Goal: Task Accomplishment & Management: Use online tool/utility

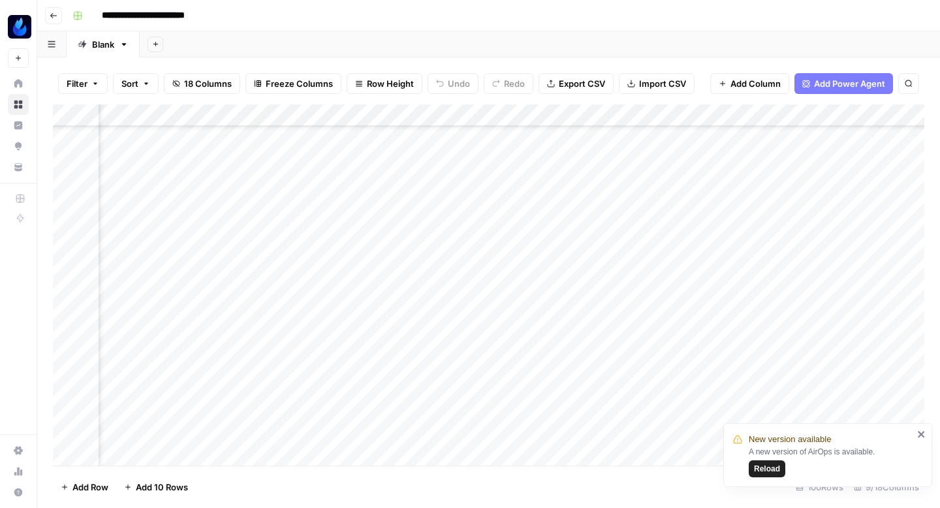
scroll to position [332, 560]
click at [754, 465] on span "Reload" at bounding box center [767, 469] width 26 height 12
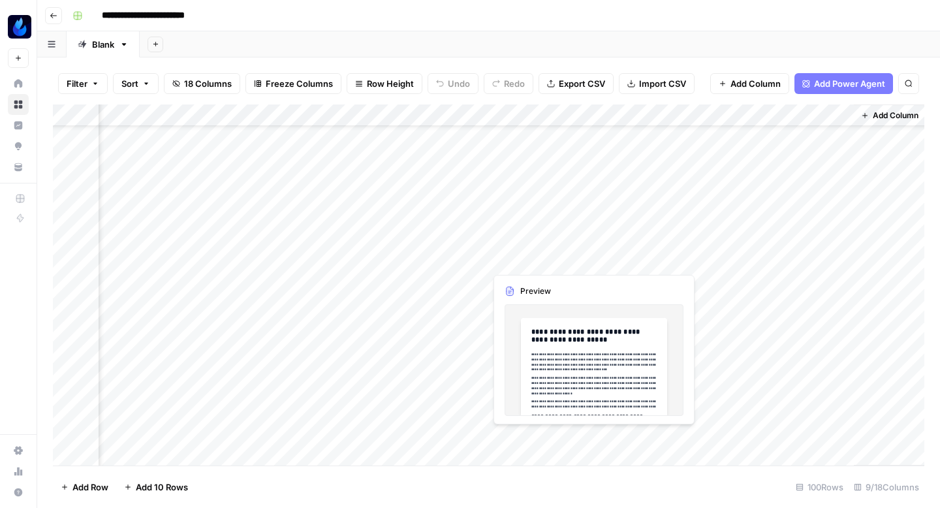
click at [592, 255] on div "Add Column" at bounding box center [488, 284] width 871 height 361
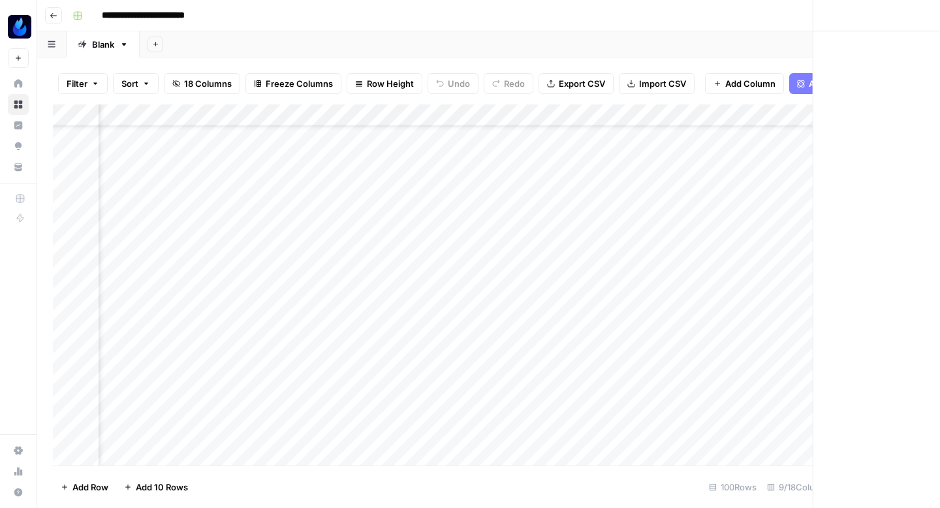
scroll to position [55, 651]
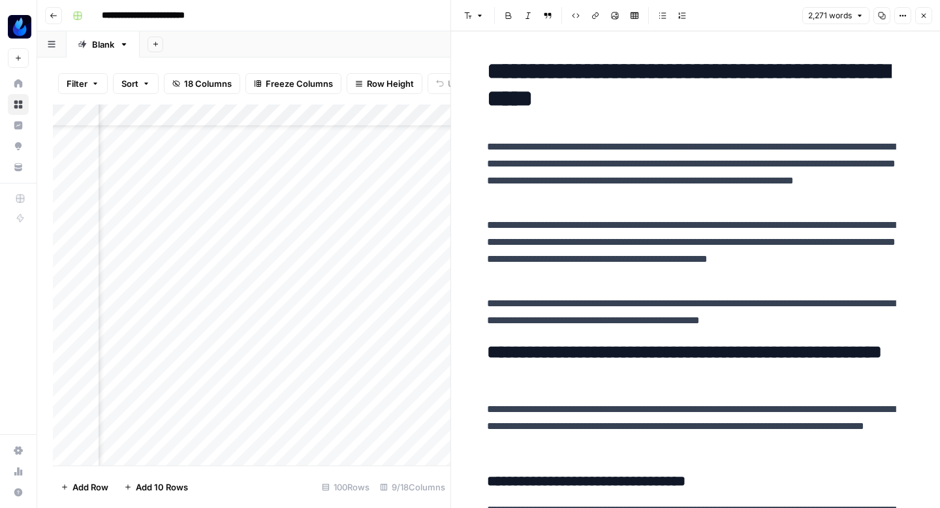
click at [880, 13] on icon "button" at bounding box center [882, 16] width 8 height 8
click at [925, 15] on icon "button" at bounding box center [923, 16] width 8 height 8
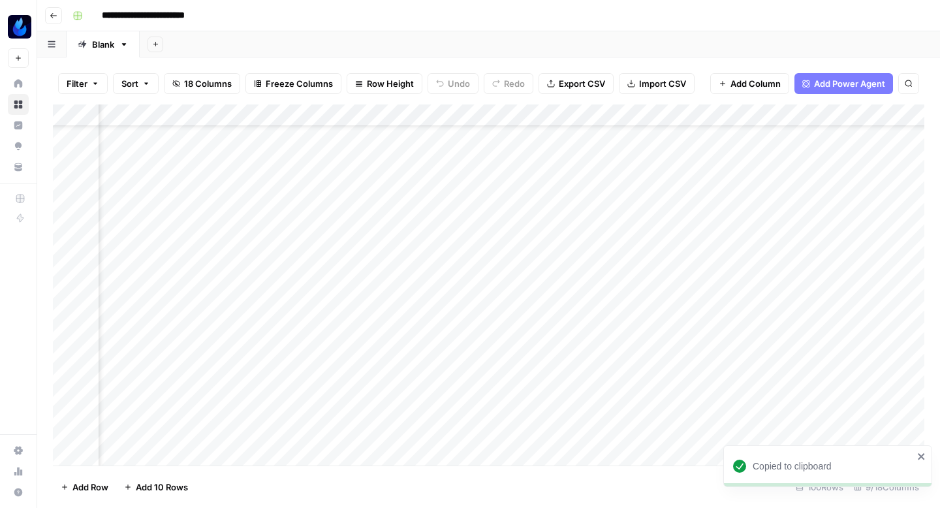
scroll to position [55, 297]
click at [330, 254] on div "Add Column" at bounding box center [488, 284] width 871 height 361
click at [537, 204] on div "Add Column" at bounding box center [488, 284] width 871 height 361
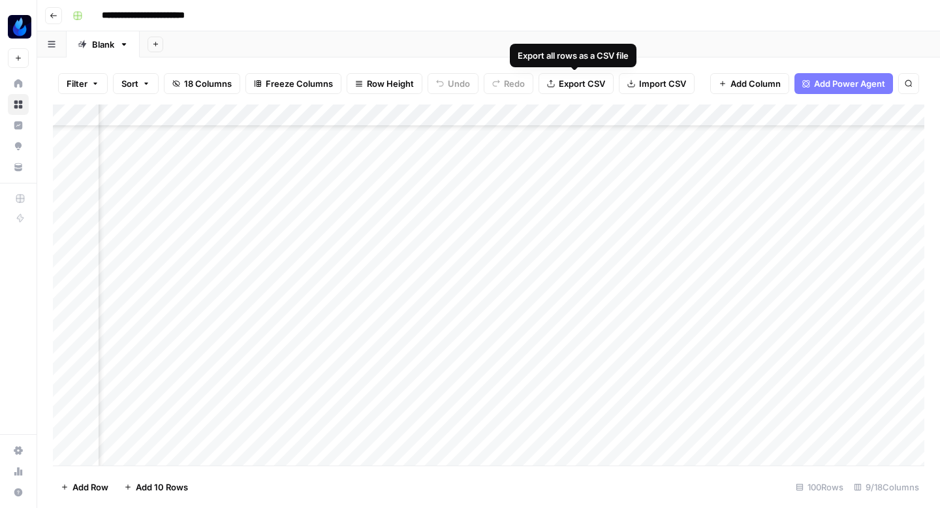
click at [525, 39] on div "Add Sheet" at bounding box center [540, 44] width 800 height 26
click at [510, 298] on div "Add Column" at bounding box center [488, 284] width 871 height 361
click at [508, 321] on div "Add Column" at bounding box center [488, 284] width 871 height 361
click at [506, 345] on div "Add Column" at bounding box center [488, 284] width 871 height 361
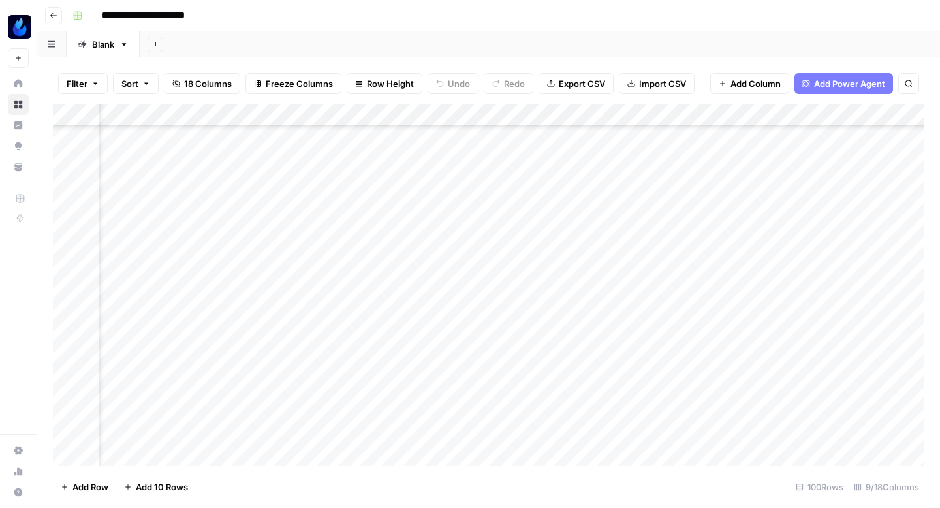
scroll to position [432, 402]
click at [381, 211] on div "Add Column" at bounding box center [488, 284] width 871 height 361
click at [382, 234] on div "Add Column" at bounding box center [488, 284] width 871 height 361
click at [658, 243] on div "Add Column" at bounding box center [488, 284] width 871 height 361
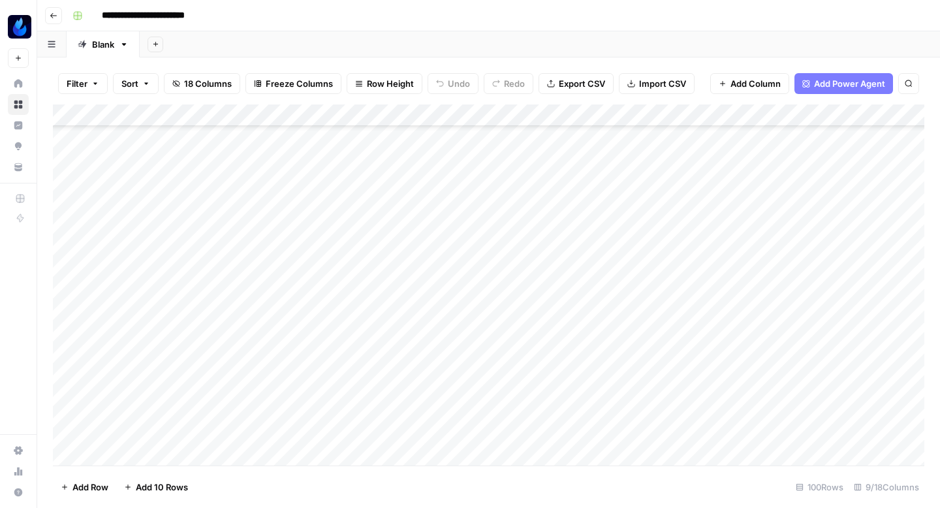
click at [676, 243] on div "Add Column" at bounding box center [488, 284] width 871 height 361
type textarea "**********"
click at [782, 243] on div "Add Column" at bounding box center [488, 284] width 871 height 361
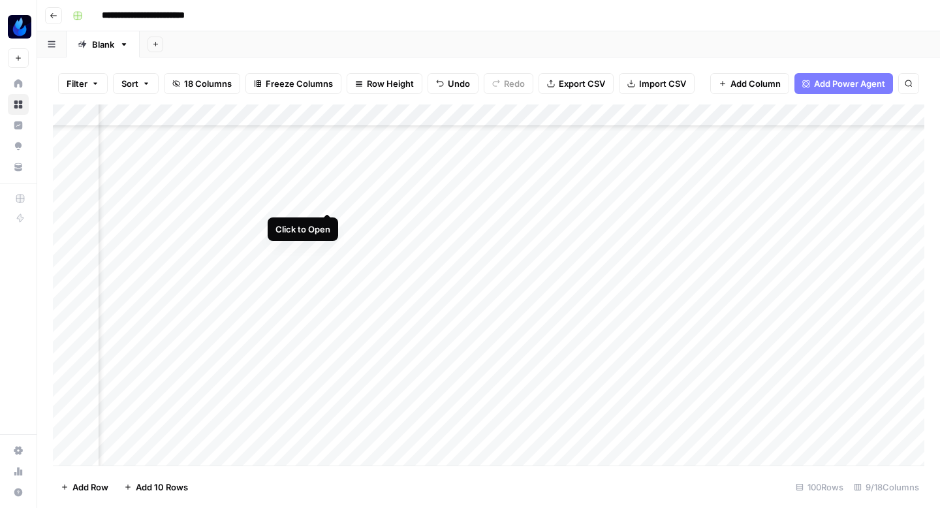
click at [328, 196] on div "Add Column" at bounding box center [488, 284] width 871 height 361
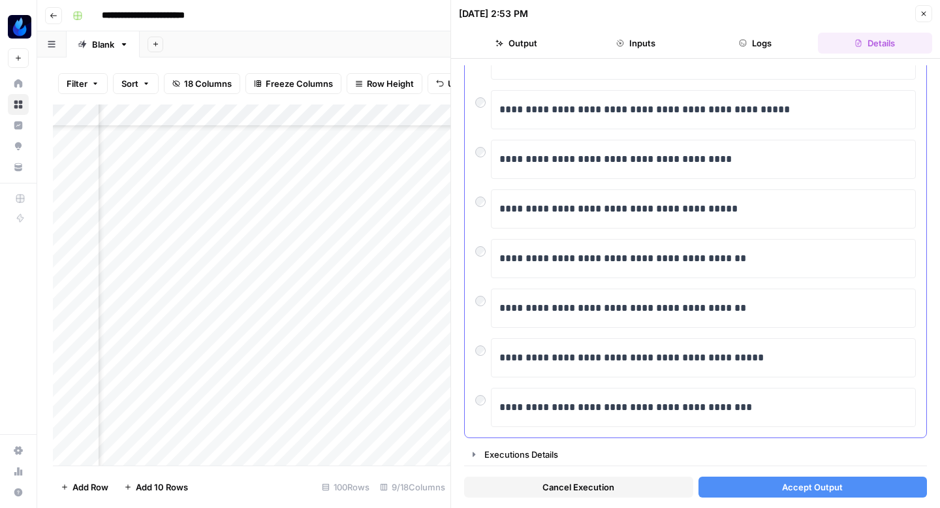
scroll to position [221, 0]
click at [754, 261] on p "**********" at bounding box center [703, 259] width 408 height 17
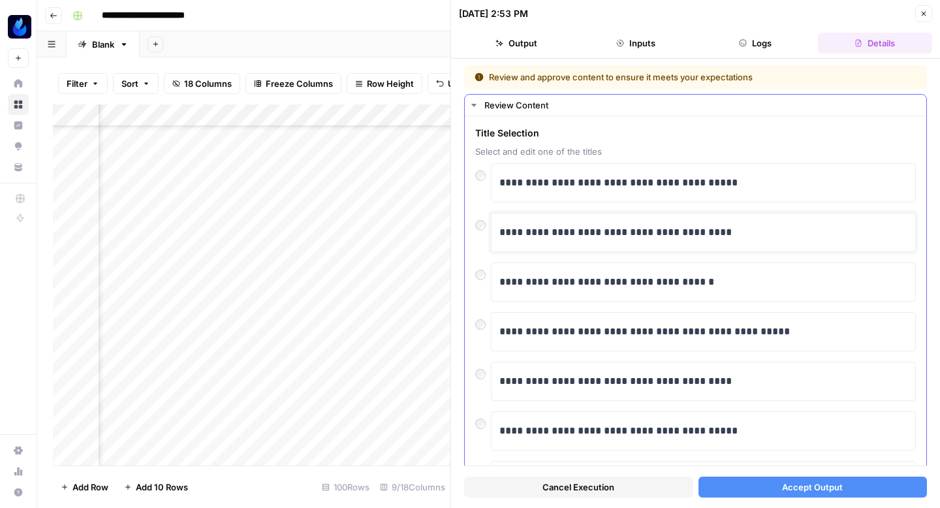
click at [651, 232] on p "**********" at bounding box center [703, 232] width 408 height 17
click at [756, 234] on p "**********" at bounding box center [703, 232] width 408 height 17
click at [733, 280] on p "**********" at bounding box center [703, 281] width 408 height 17
click at [794, 331] on p "**********" at bounding box center [703, 331] width 408 height 17
click at [655, 339] on p "**********" at bounding box center [703, 331] width 408 height 17
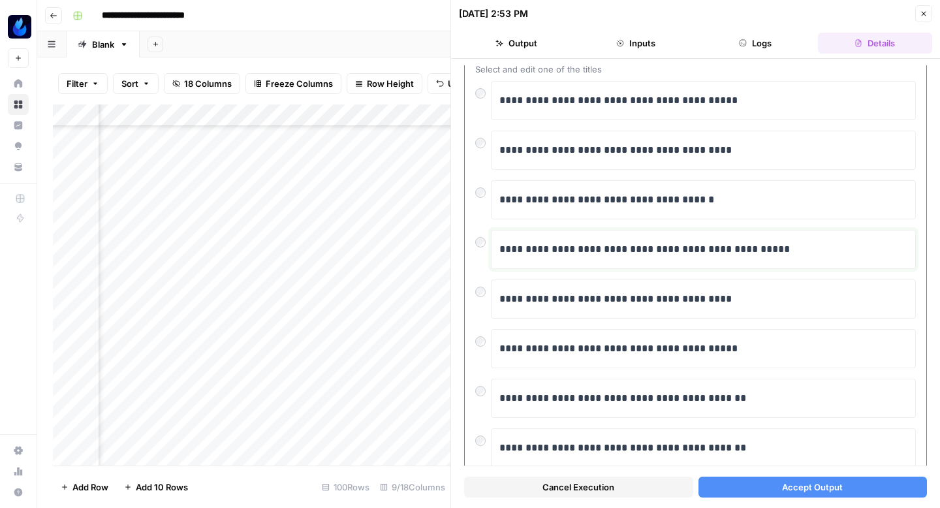
scroll to position [83, 0]
drag, startPoint x: 728, startPoint y: 296, endPoint x: 668, endPoint y: 297, distance: 60.0
click at [668, 297] on p "**********" at bounding box center [703, 298] width 408 height 17
click at [572, 292] on p "**********" at bounding box center [703, 298] width 408 height 17
drag, startPoint x: 726, startPoint y: 303, endPoint x: 661, endPoint y: 302, distance: 64.6
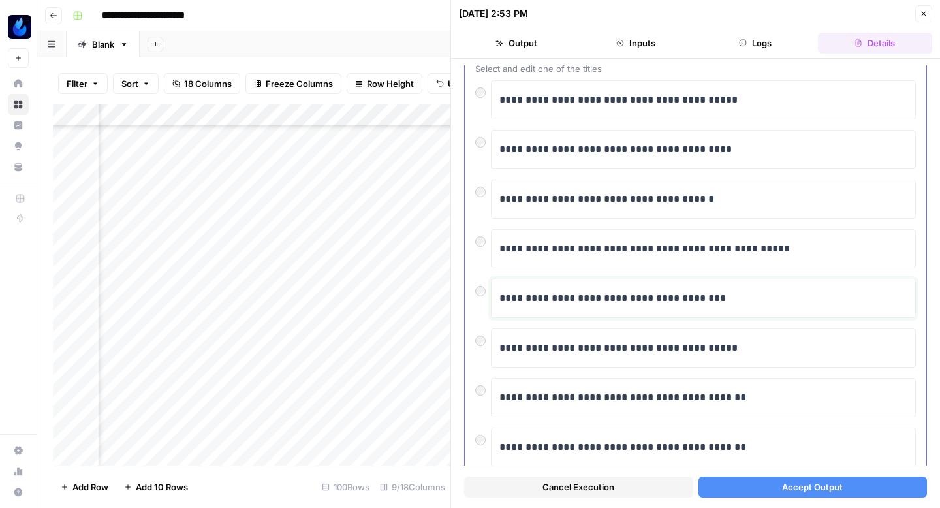
click at [661, 302] on p "**********" at bounding box center [703, 298] width 408 height 17
click at [728, 497] on button "Accept Output" at bounding box center [812, 486] width 229 height 21
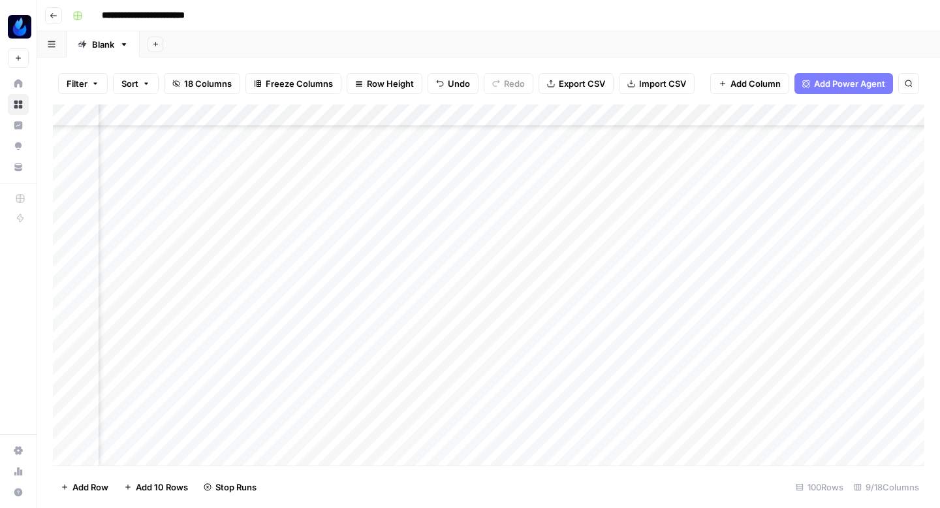
click at [326, 223] on div "Add Column" at bounding box center [488, 284] width 871 height 361
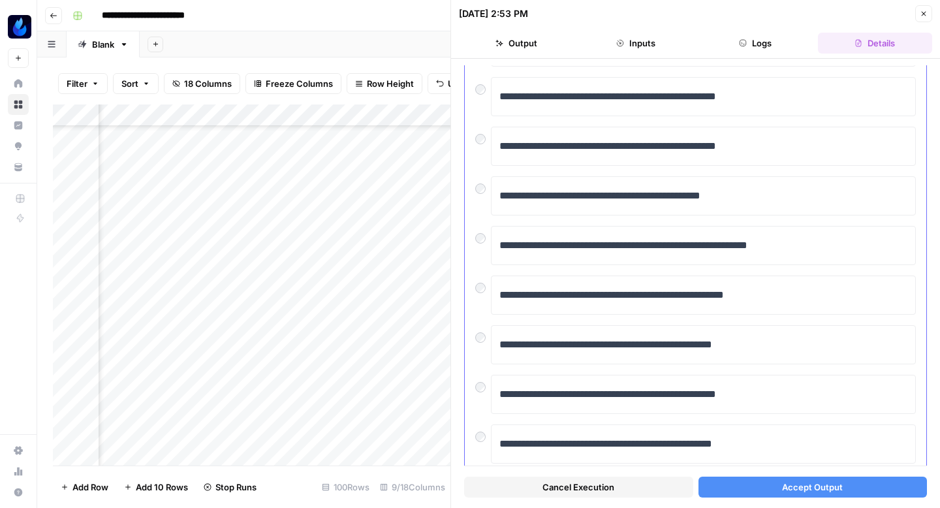
scroll to position [215, 0]
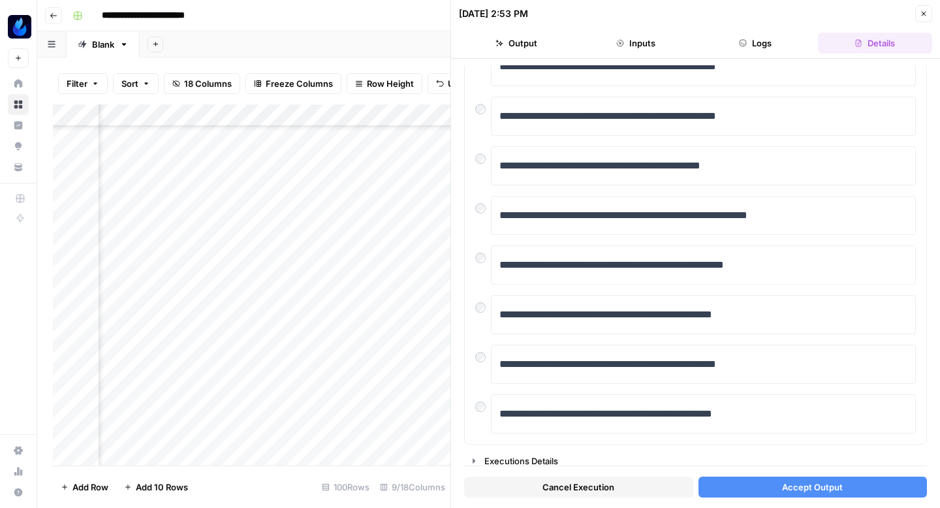
click at [790, 491] on span "Accept Output" at bounding box center [812, 486] width 61 height 13
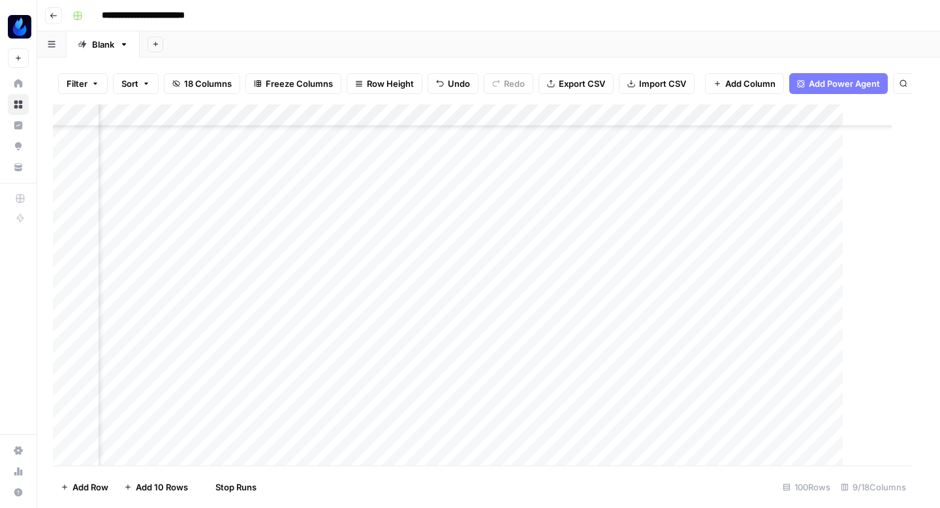
click at [923, 10] on div "**********" at bounding box center [496, 15] width 859 height 21
click at [322, 246] on div "Add Column" at bounding box center [488, 284] width 871 height 361
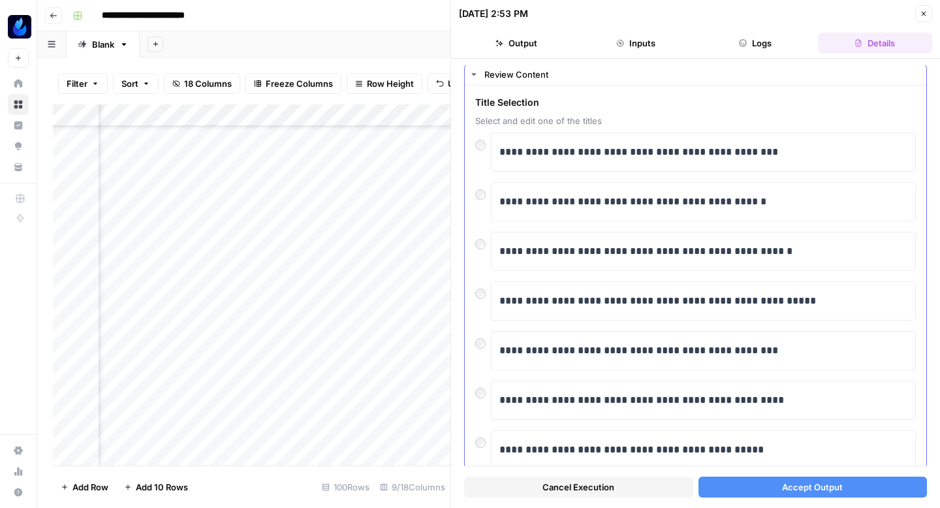
scroll to position [35, 0]
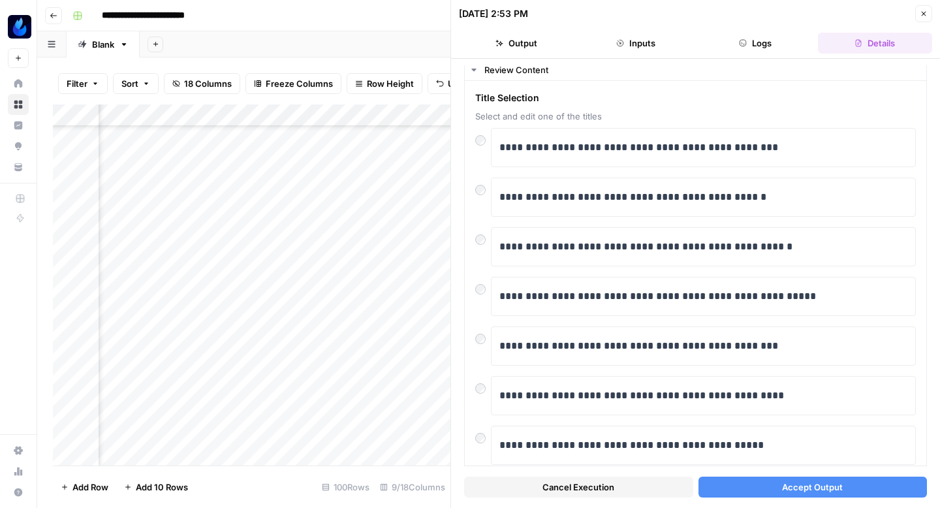
click at [786, 486] on span "Accept Output" at bounding box center [812, 486] width 61 height 13
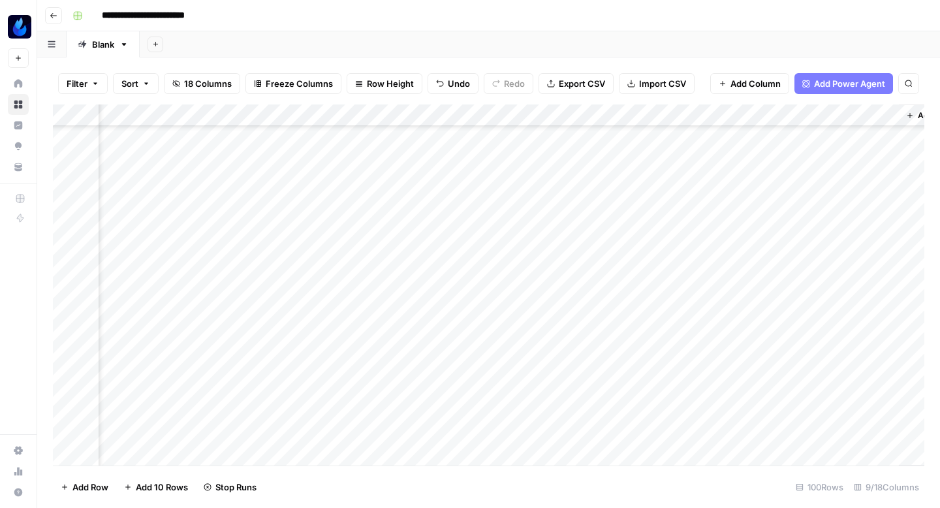
scroll to position [447, 612]
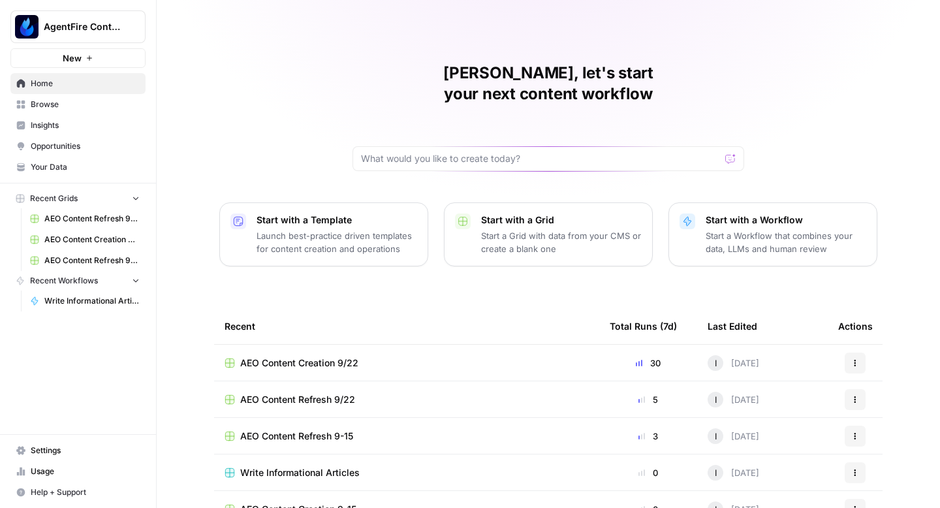
click at [74, 305] on span "Write Informational Article Body" at bounding box center [91, 301] width 95 height 12
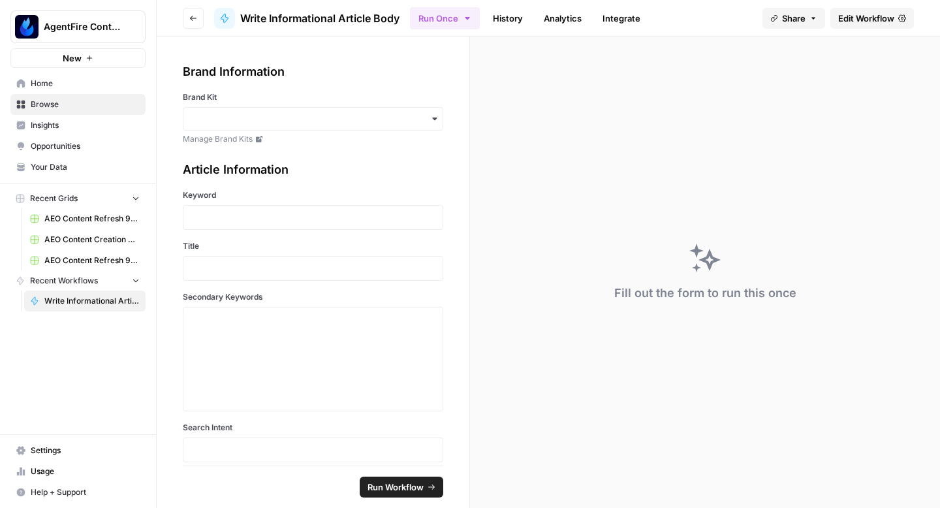
click at [69, 198] on span "Recent Grids" at bounding box center [54, 199] width 48 height 12
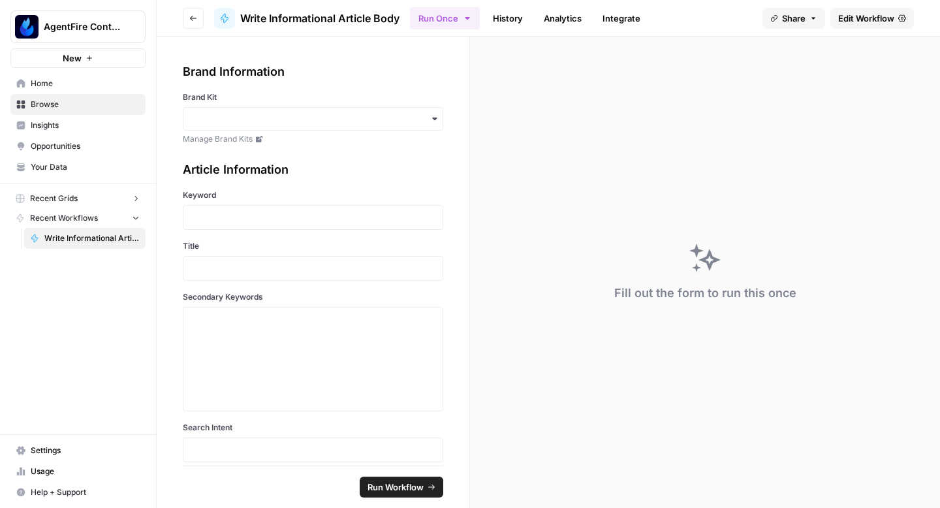
click at [71, 198] on span "Recent Grids" at bounding box center [54, 199] width 48 height 12
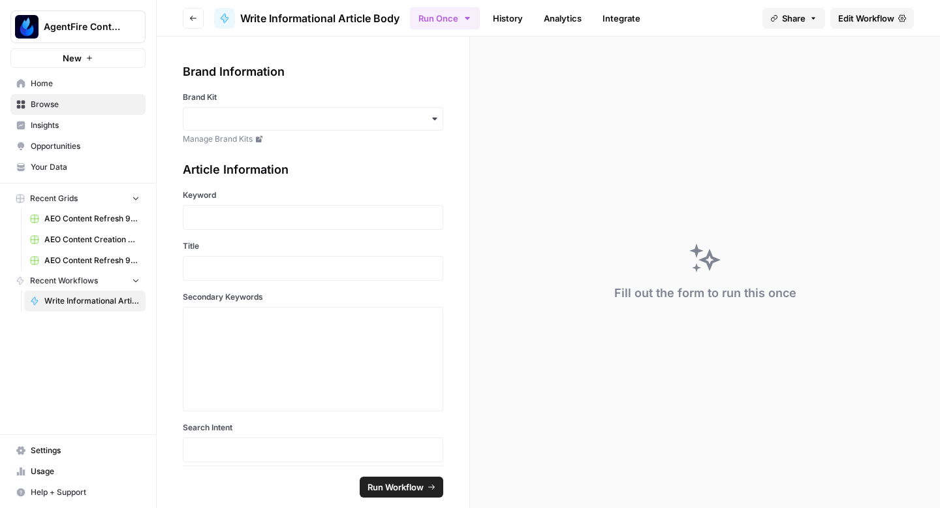
click at [74, 80] on span "Home" at bounding box center [85, 84] width 109 height 12
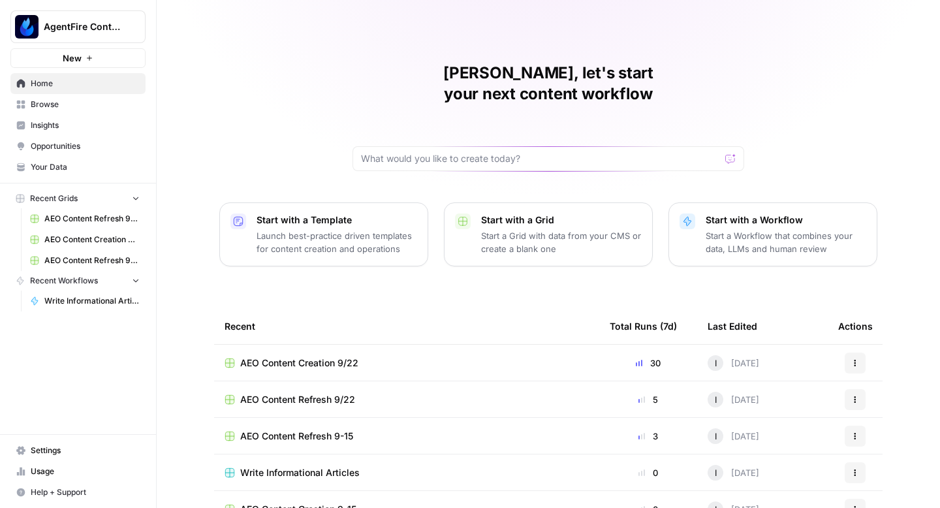
scroll to position [66, 0]
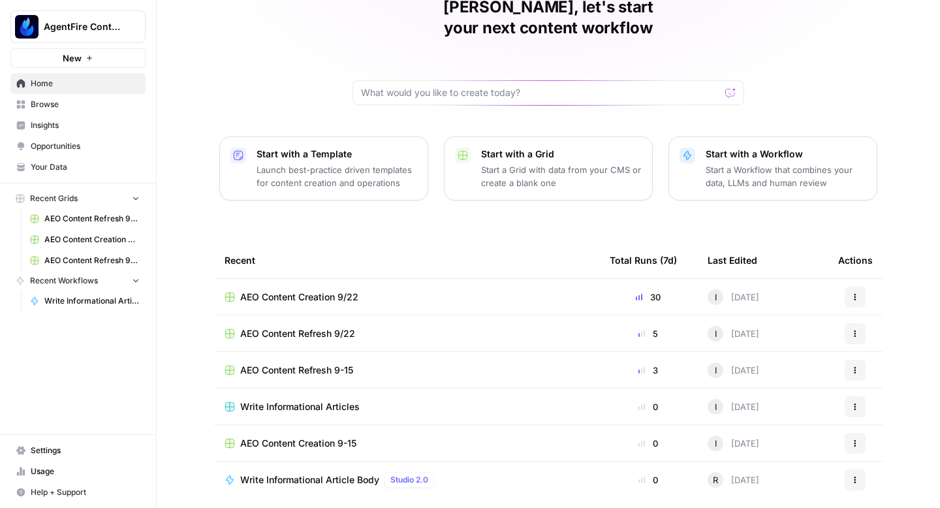
click at [298, 400] on span "Write Informational Articles" at bounding box center [299, 406] width 119 height 13
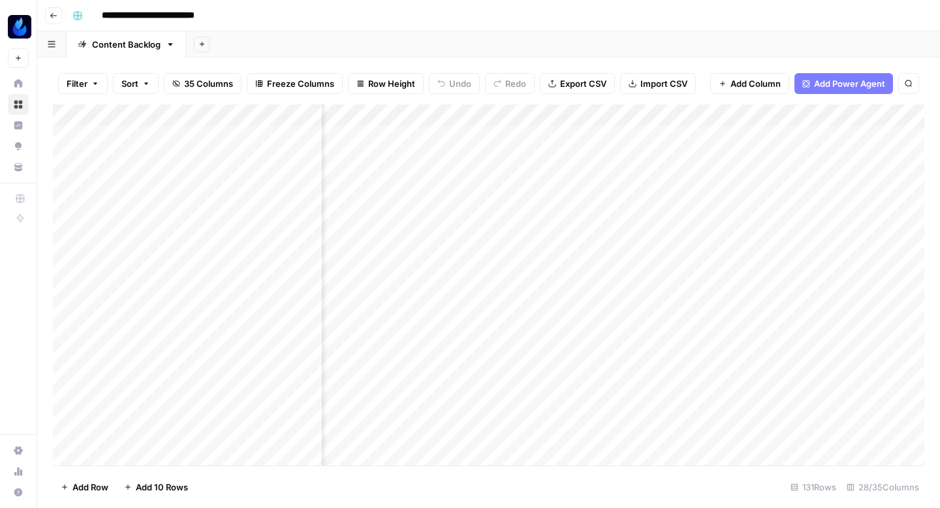
scroll to position [0, 1928]
click at [721, 204] on div "Add Column" at bounding box center [488, 284] width 871 height 361
click at [634, 204] on div "Add Column" at bounding box center [488, 284] width 871 height 361
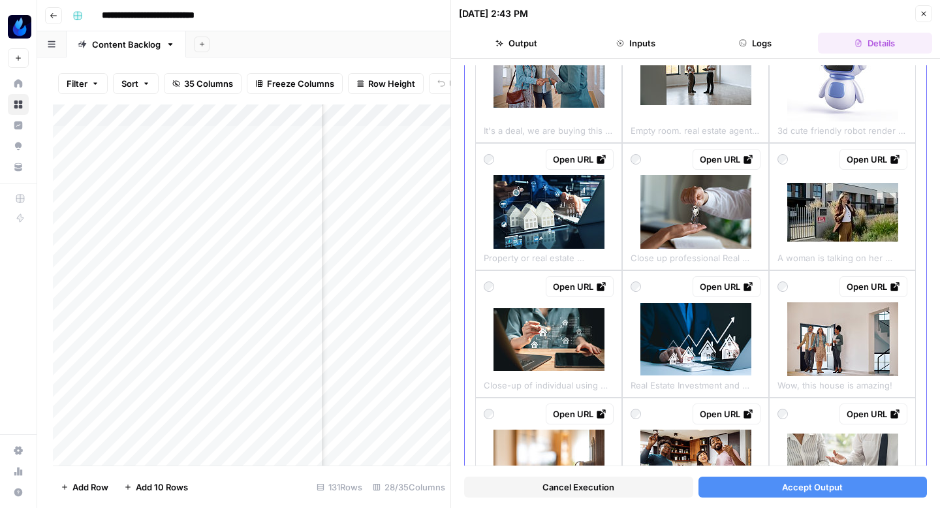
scroll to position [938, 0]
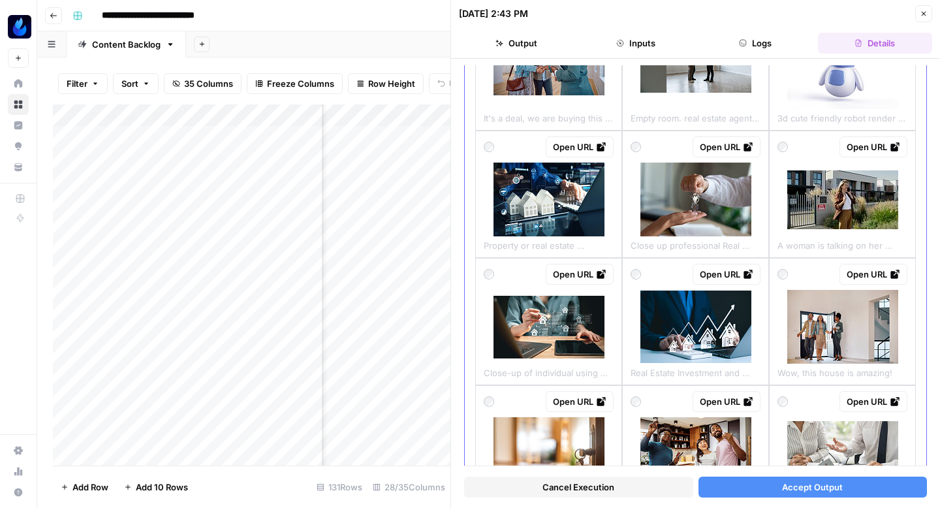
click at [866, 183] on img at bounding box center [842, 199] width 111 height 59
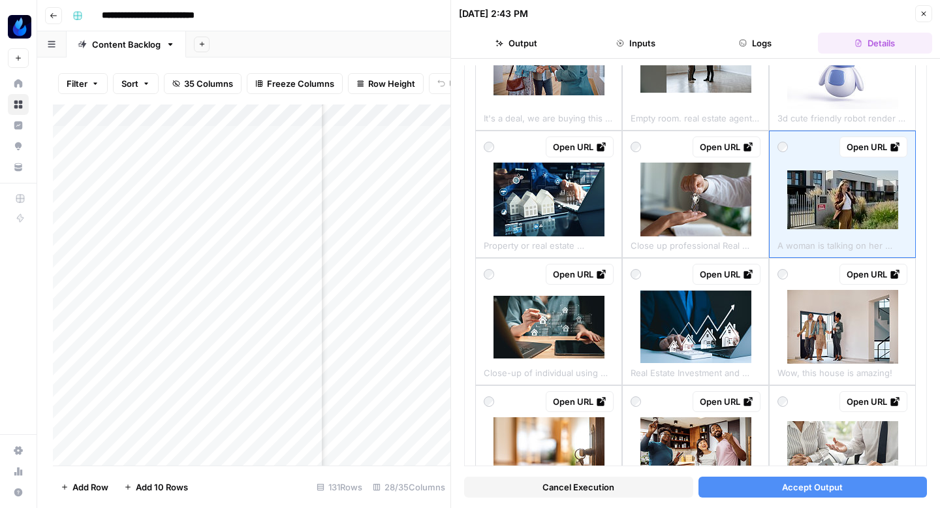
click at [778, 490] on button "Accept Output" at bounding box center [812, 486] width 229 height 21
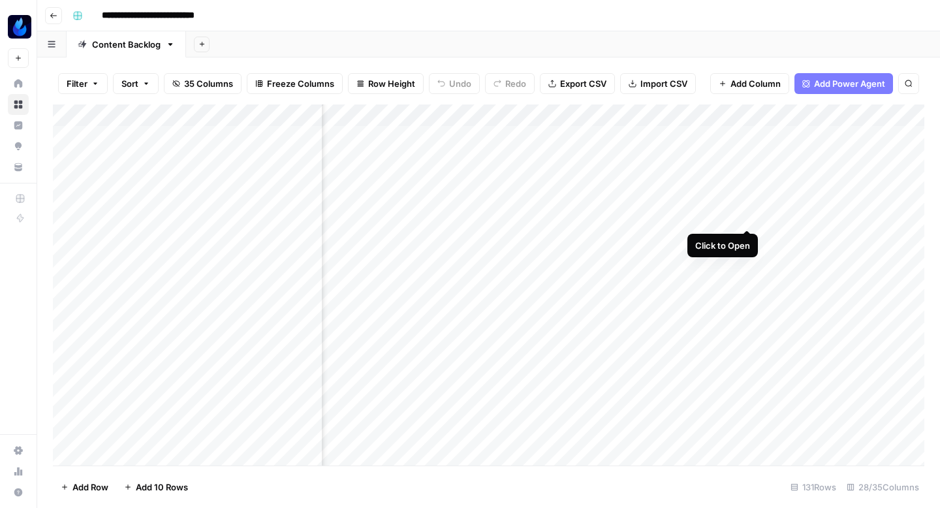
click at [746, 202] on div "Add Column" at bounding box center [488, 284] width 871 height 361
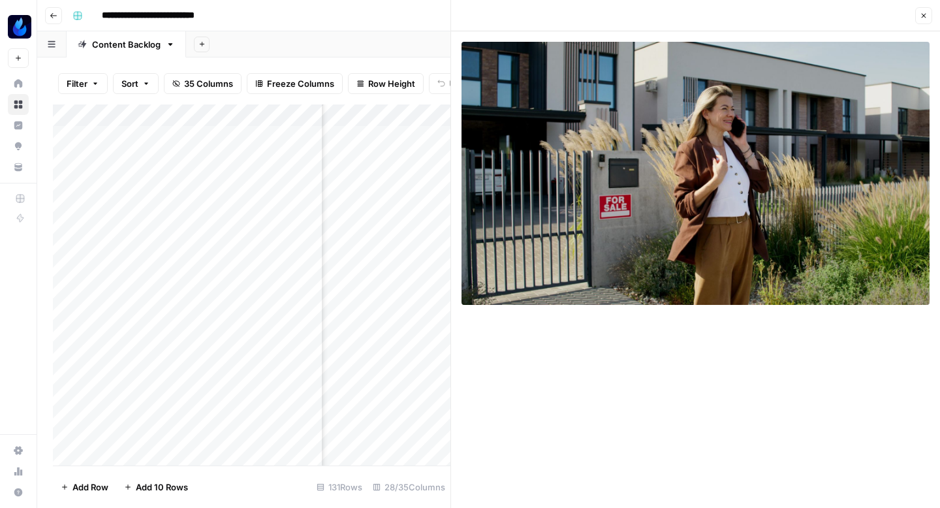
click at [51, 19] on icon "button" at bounding box center [54, 16] width 8 height 8
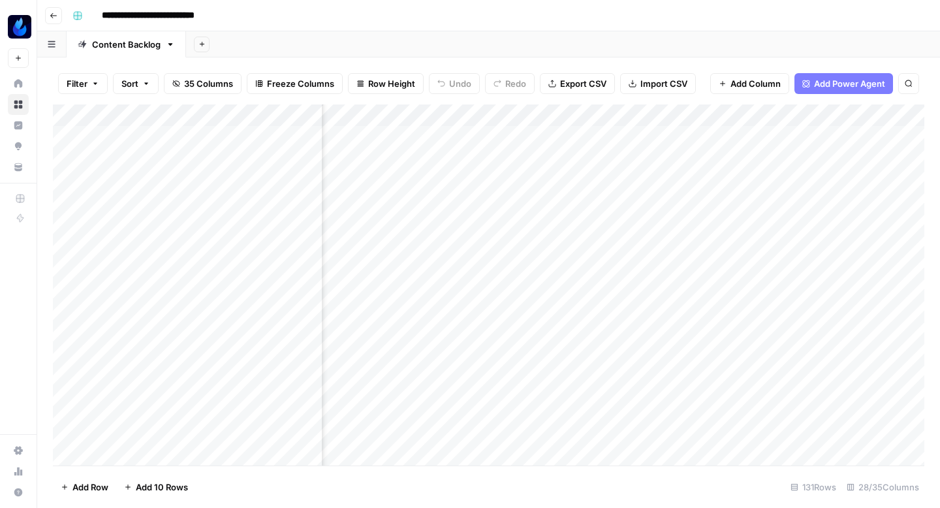
click at [51, 19] on icon "button" at bounding box center [54, 16] width 8 height 8
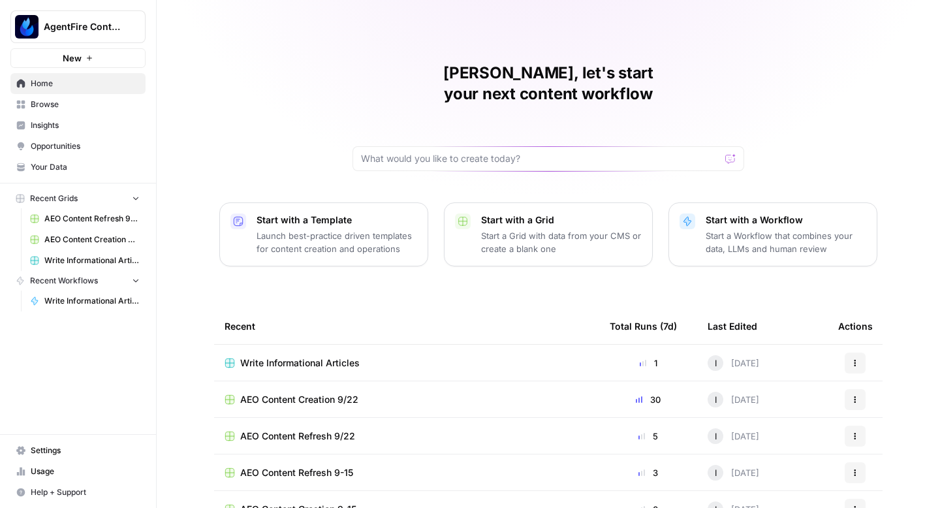
click at [64, 141] on span "Opportunities" at bounding box center [85, 146] width 109 height 12
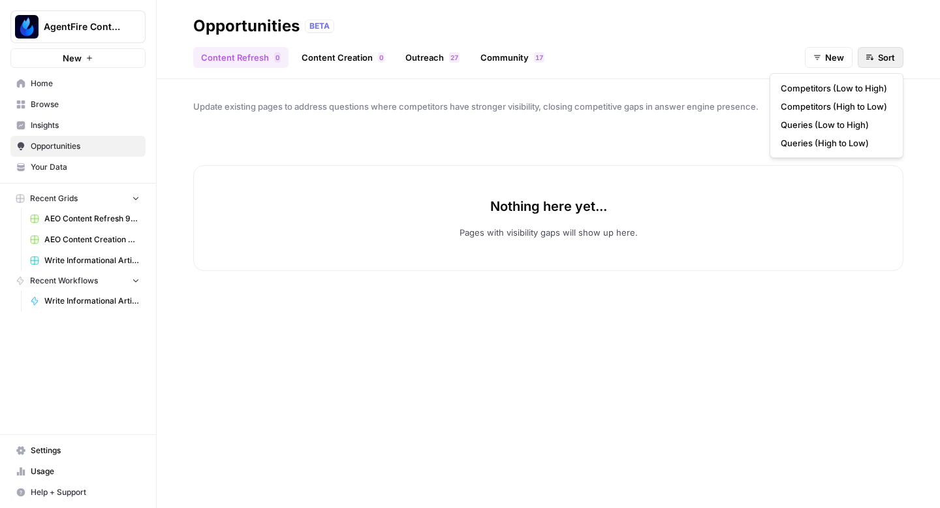
click at [868, 54] on icon "button" at bounding box center [870, 58] width 8 height 8
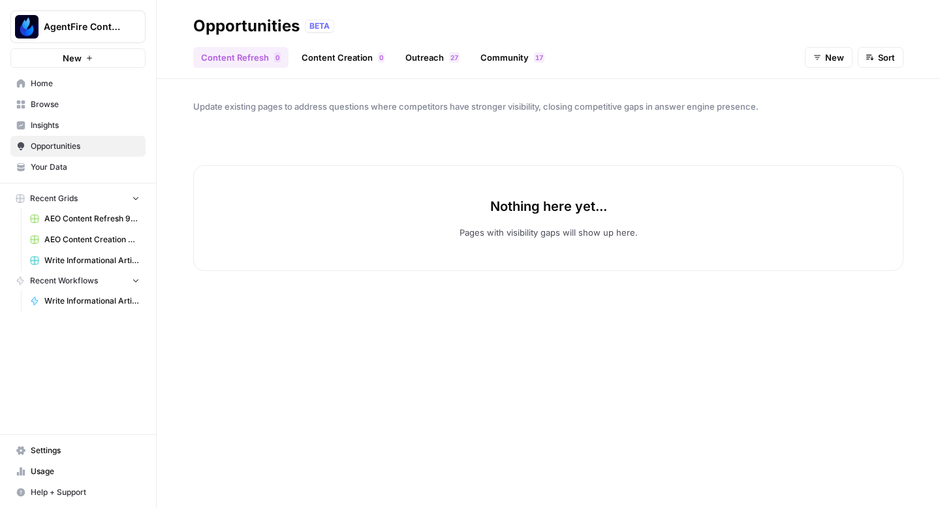
click at [855, 53] on div "New Sort" at bounding box center [854, 57] width 99 height 21
click at [840, 53] on span "New" at bounding box center [834, 57] width 19 height 13
click at [842, 121] on span "In Progress" at bounding box center [839, 124] width 46 height 13
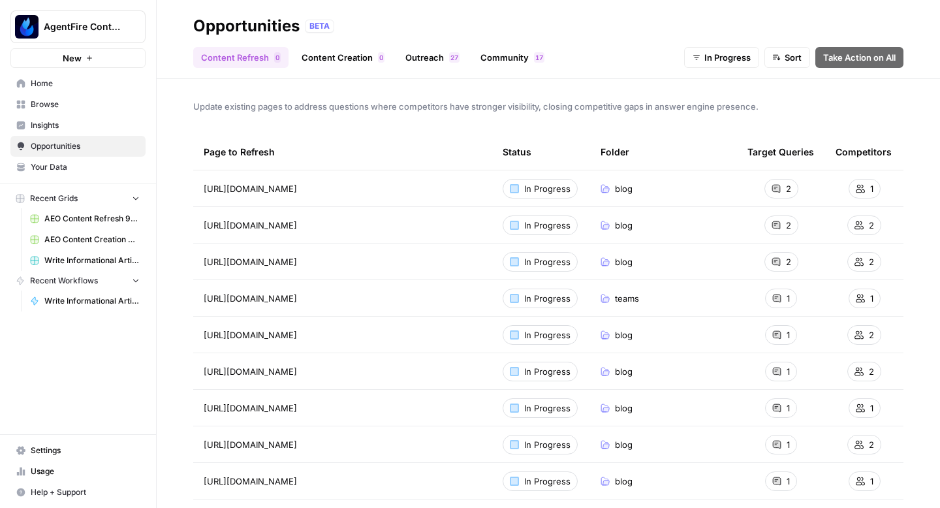
click at [714, 65] on button "In Progress" at bounding box center [721, 57] width 75 height 21
click at [775, 88] on div "Update existing pages to address questions where competitors have stronger visi…" at bounding box center [548, 293] width 783 height 429
click at [752, 49] on button "In Progress" at bounding box center [721, 57] width 75 height 21
click at [559, 57] on div "Content Refresh 0 Content Creation 0 Outreach 7 2 Community 7 1 In Progress Sor…" at bounding box center [548, 52] width 710 height 31
click at [626, 183] on span "blog" at bounding box center [624, 188] width 18 height 13
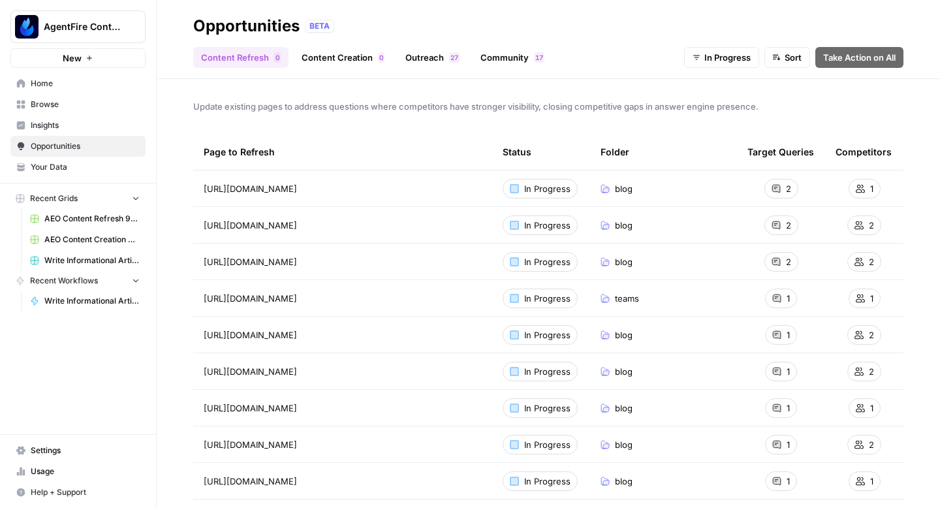
click at [530, 194] on div "In Progress" at bounding box center [539, 189] width 75 height 20
click at [296, 187] on span "https://agentfire.com/blog/real-estate-social-media-post-ideas/" at bounding box center [250, 188] width 93 height 13
click at [771, 183] on div "2" at bounding box center [781, 189] width 34 height 20
click at [776, 221] on icon at bounding box center [775, 225] width 9 height 9
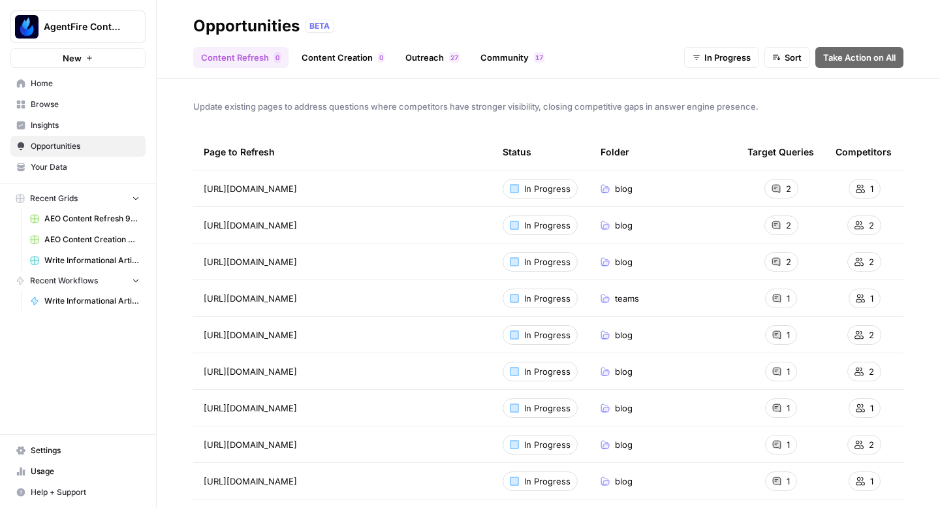
click at [371, 57] on link "Content Creation 0" at bounding box center [343, 57] width 99 height 21
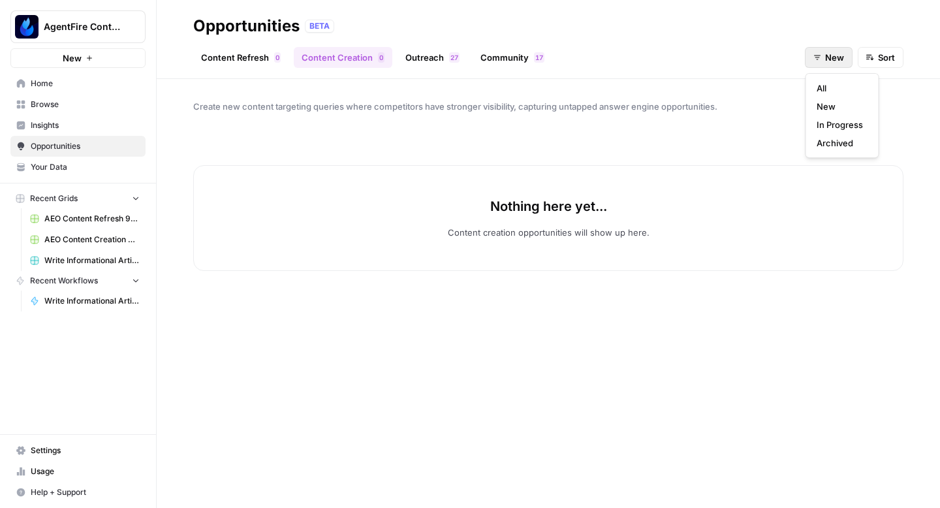
click at [819, 55] on icon "button" at bounding box center [817, 57] width 7 height 5
click at [835, 121] on span "In Progress" at bounding box center [839, 124] width 46 height 13
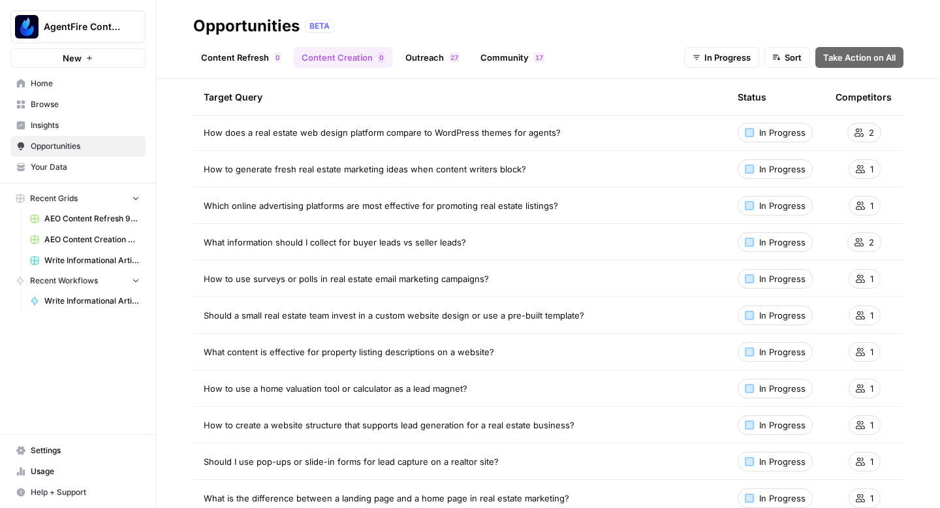
scroll to position [531, 0]
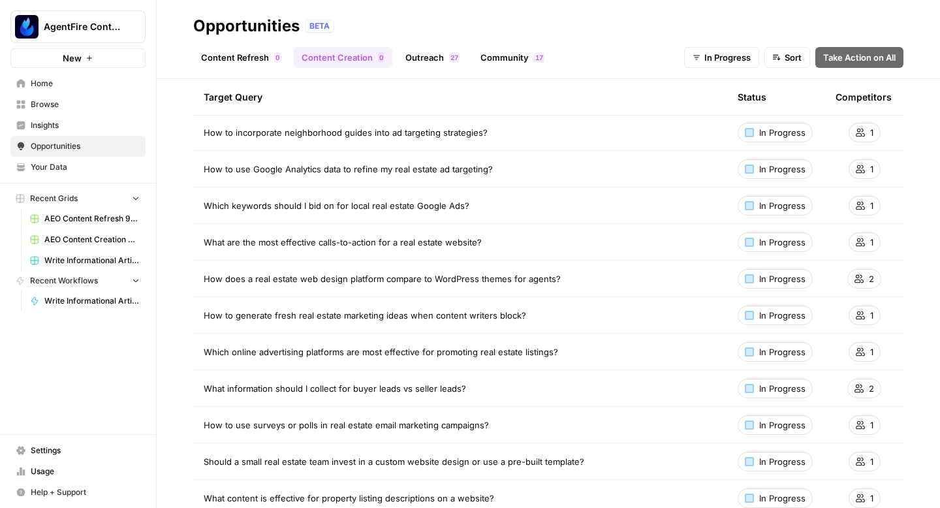
click at [694, 58] on icon "button" at bounding box center [696, 58] width 8 height 8
click at [705, 104] on span "New" at bounding box center [717, 106] width 46 height 13
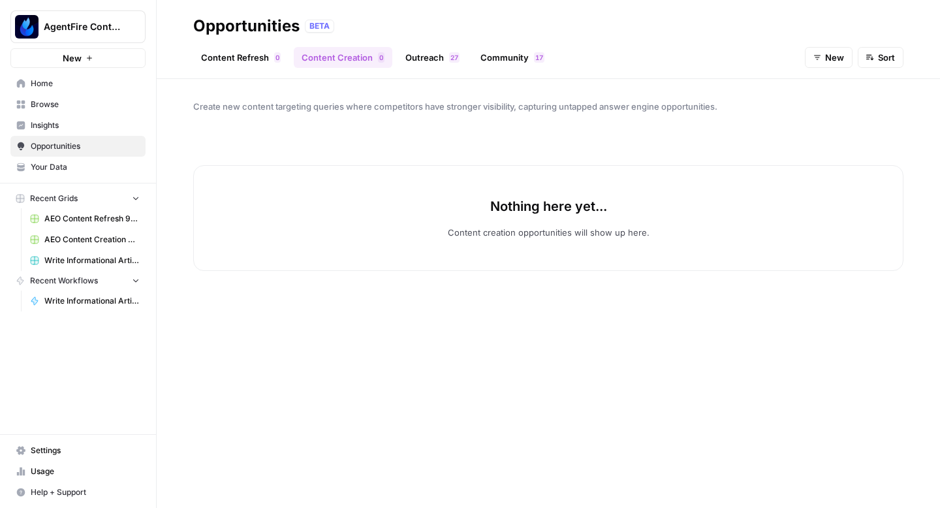
click at [259, 62] on link "Content Refresh 0" at bounding box center [240, 57] width 95 height 21
click at [313, 54] on link "Content Creation 0" at bounding box center [343, 57] width 99 height 21
click at [428, 63] on link "Outreach 7 2" at bounding box center [432, 57] width 70 height 21
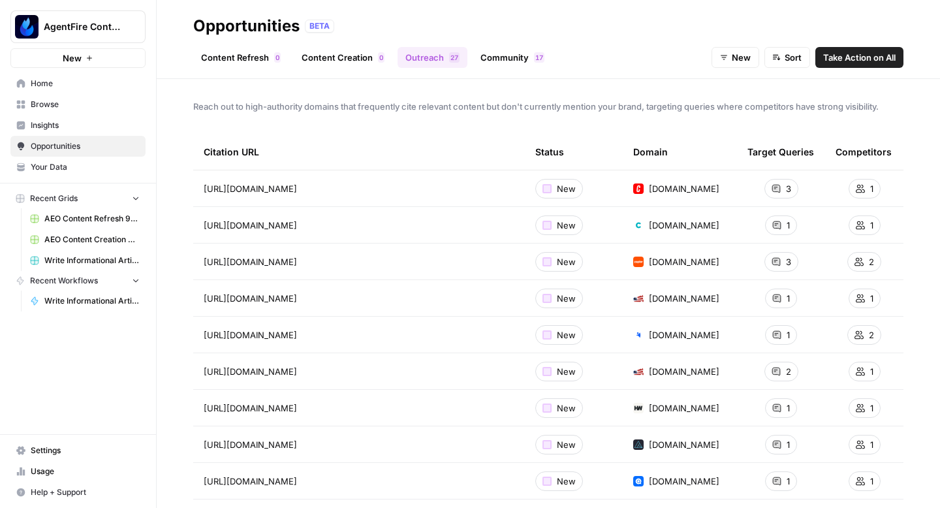
click at [511, 57] on link "Community 7 1" at bounding box center [512, 57] width 80 height 21
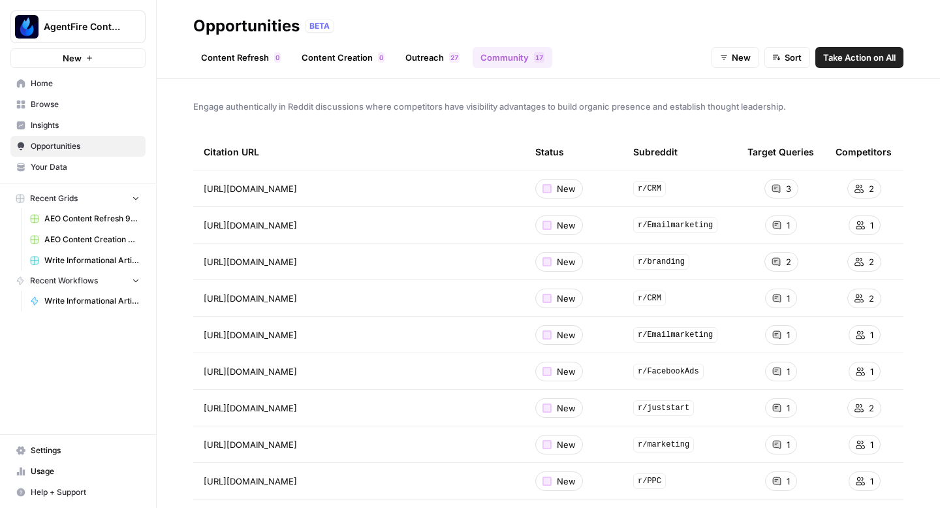
click at [244, 48] on link "Content Refresh 0" at bounding box center [240, 57] width 95 height 21
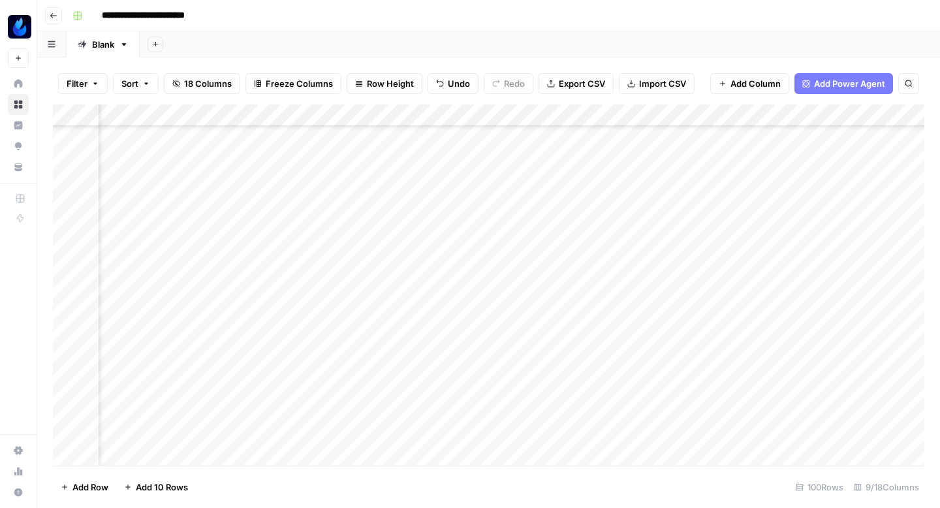
scroll to position [447, 612]
click at [447, 198] on div "Add Column" at bounding box center [488, 284] width 871 height 361
click at [447, 217] on div "Add Column" at bounding box center [488, 284] width 871 height 361
click at [525, 17] on div "**********" at bounding box center [496, 15] width 859 height 21
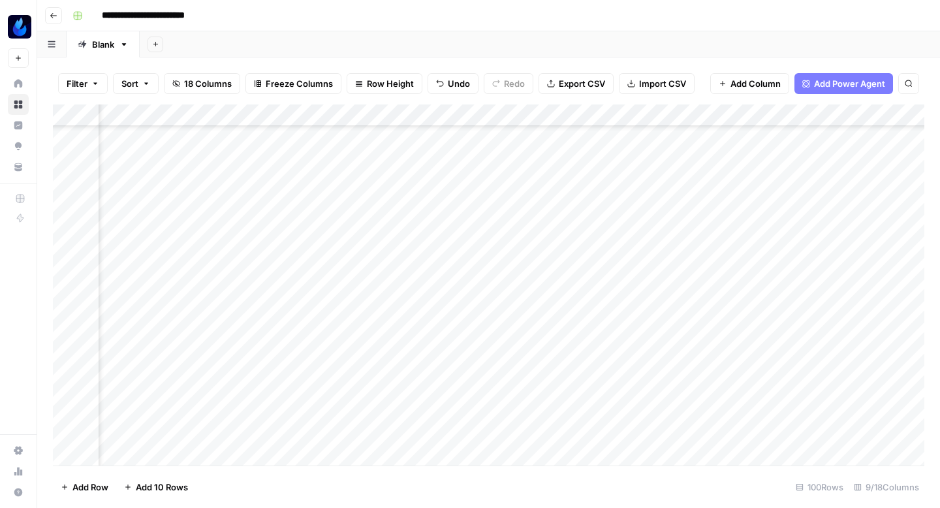
click at [571, 200] on div "Add Column" at bounding box center [488, 284] width 871 height 361
